Goal: Task Accomplishment & Management: Complete application form

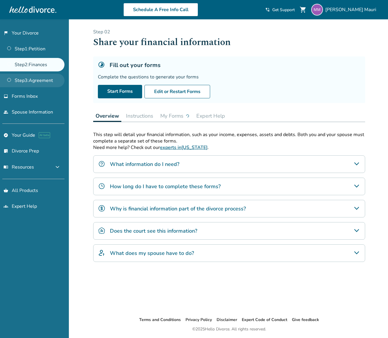
click at [54, 82] on link "Step 3 : Agreement" at bounding box center [32, 80] width 64 height 13
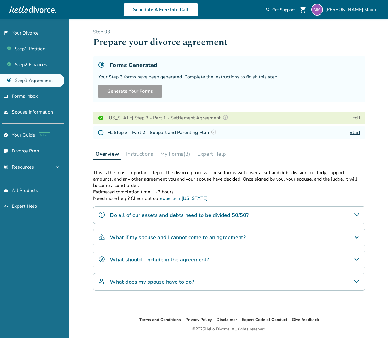
click at [175, 159] on button "My Forms (3)" at bounding box center [175, 154] width 35 height 12
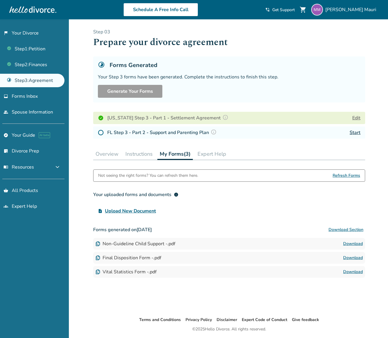
drag, startPoint x: 351, startPoint y: 177, endPoint x: 355, endPoint y: 178, distance: 4.6
click at [350, 177] on span "Refresh Forms" at bounding box center [346, 176] width 28 height 12
click at [352, 245] on link "Download" at bounding box center [353, 243] width 20 height 7
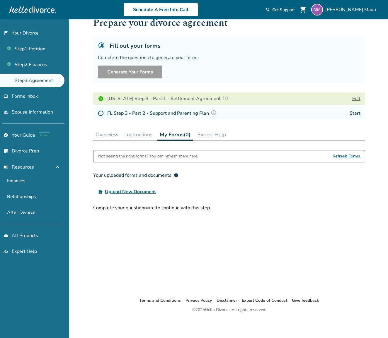
scroll to position [18, 0]
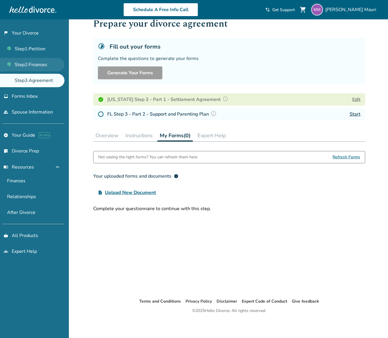
click at [41, 68] on link "Step 2 : Finances" at bounding box center [32, 64] width 64 height 13
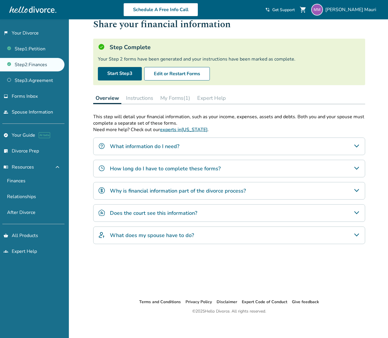
scroll to position [18, 0]
click at [183, 97] on button "My Forms (1)" at bounding box center [175, 99] width 35 height 12
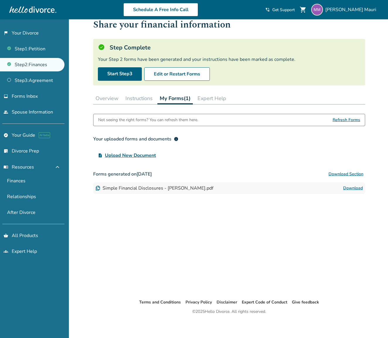
scroll to position [16, 0]
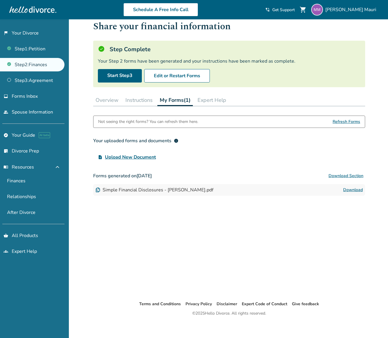
click at [348, 122] on span "Refresh Forms" at bounding box center [346, 122] width 28 height 12
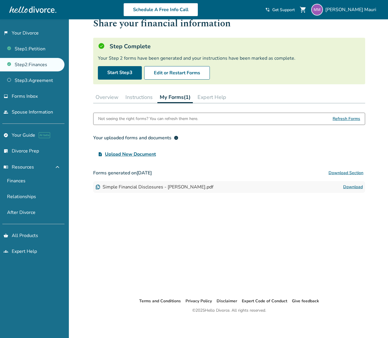
scroll to position [19, 0]
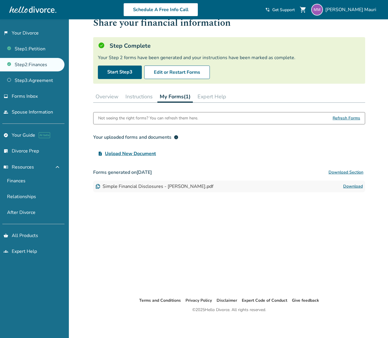
click at [347, 122] on span "Refresh Forms" at bounding box center [346, 118] width 28 height 12
click at [38, 79] on link "Step 3 : Agreement" at bounding box center [32, 80] width 64 height 13
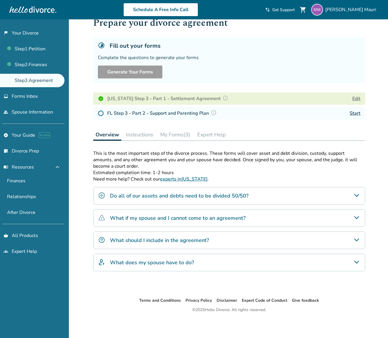
click at [181, 137] on button "My Forms (3)" at bounding box center [175, 135] width 35 height 12
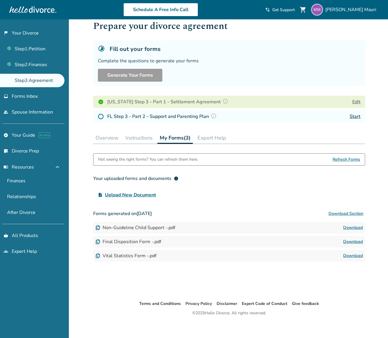
scroll to position [14, 0]
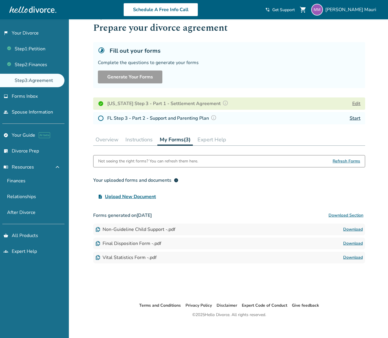
click at [355, 160] on span "Refresh Forms" at bounding box center [346, 161] width 28 height 12
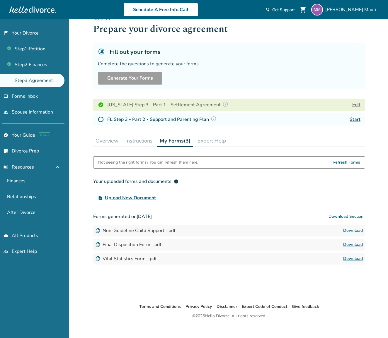
scroll to position [7, 0]
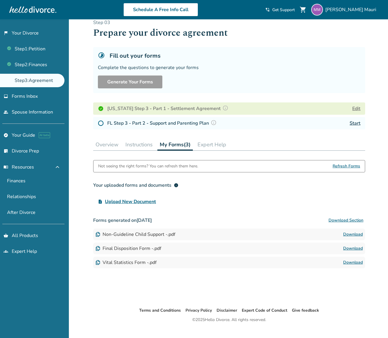
click at [191, 172] on div "Not seeing the right forms? You can refresh them here." at bounding box center [148, 166] width 100 height 12
click at [196, 167] on div "Not seeing the right forms? You can refresh them here." at bounding box center [148, 166] width 100 height 12
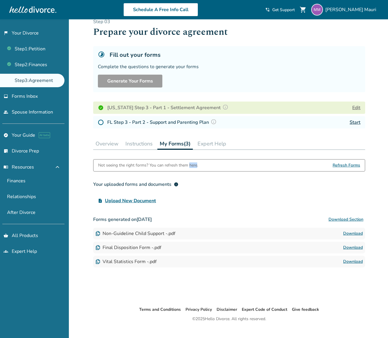
click at [196, 167] on div "Not seeing the right forms? You can refresh them here." at bounding box center [148, 166] width 100 height 12
click at [340, 167] on span "Refresh Forms" at bounding box center [346, 166] width 28 height 12
click at [142, 146] on button "Instructions" at bounding box center [139, 144] width 32 height 12
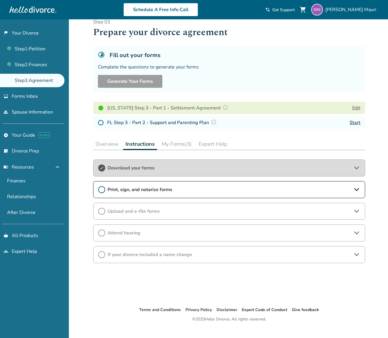
scroll to position [10, 0]
drag, startPoint x: 367, startPoint y: 169, endPoint x: 360, endPoint y: 170, distance: 7.5
click at [367, 170] on div "Step 0 3 Prepare your divorce agreement Fill out your forms Complete the questi…" at bounding box center [228, 157] width 281 height 297
click at [358, 170] on icon at bounding box center [356, 168] width 7 height 7
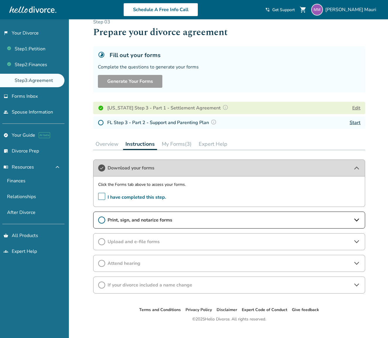
click at [139, 225] on div "Print, sign, and notarize forms" at bounding box center [229, 220] width 272 height 17
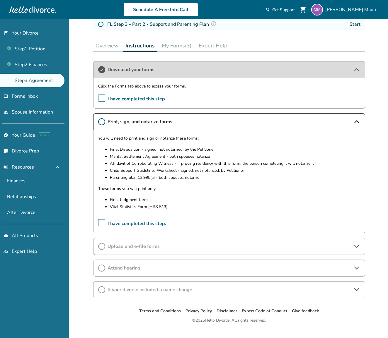
scroll to position [112, 0]
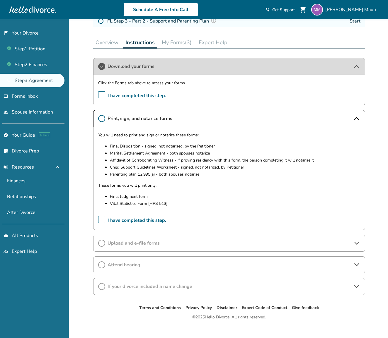
click at [182, 44] on button "My Forms (3)" at bounding box center [176, 43] width 35 height 12
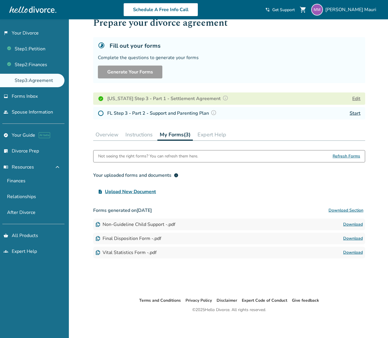
click at [355, 99] on button "Edit" at bounding box center [356, 98] width 8 height 7
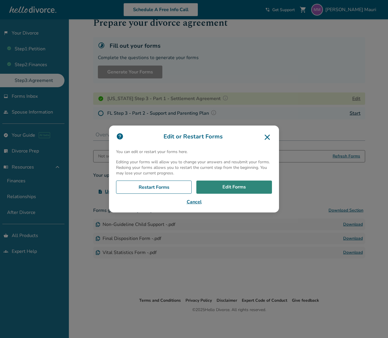
click at [227, 190] on link "Edit Forms" at bounding box center [234, 187] width 76 height 13
